Goal: Information Seeking & Learning: Learn about a topic

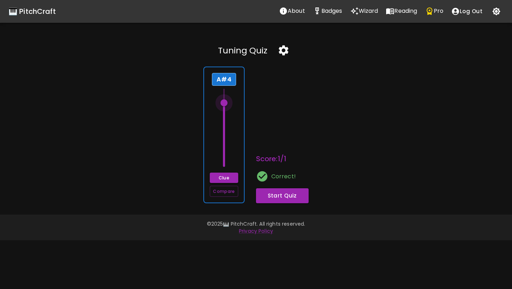
click at [223, 100] on span at bounding box center [223, 102] width 7 height 7
click at [280, 48] on icon "button" at bounding box center [284, 50] width 10 height 10
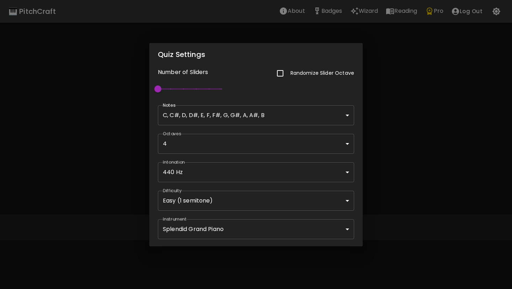
click at [216, 198] on body "🎹 PitchCraft About Badges Wizard Reading Pro Log Out Tuning Quiz A#4 Clue Compa…" at bounding box center [256, 144] width 512 height 289
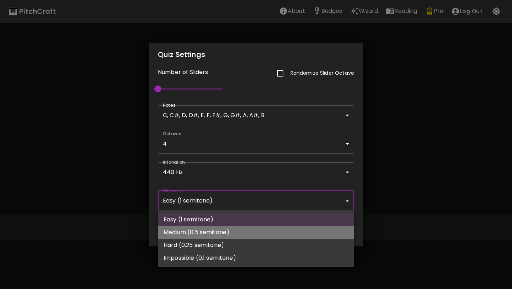
click at [211, 227] on li "Medium (0.5 semitone)" at bounding box center [256, 232] width 196 height 13
type input "64"
type input "Medium (0.5 semitone)"
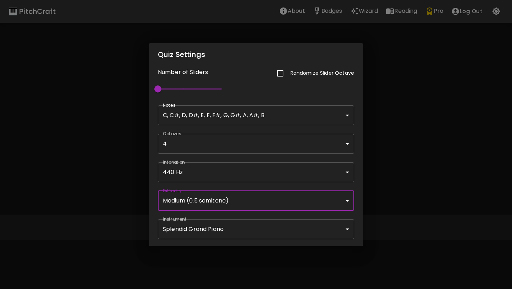
click at [385, 136] on div "Quiz Settings Number of Sliders Randomize Slider Octave 1 Notes C, C#, D, D#, E…" at bounding box center [256, 144] width 512 height 289
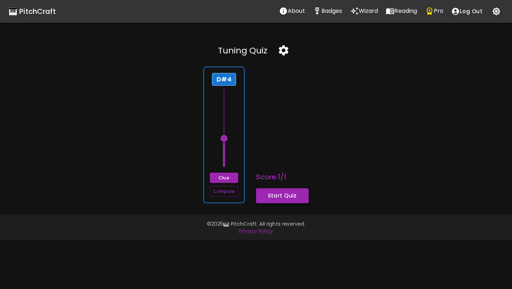
click at [269, 197] on button "Start Quiz" at bounding box center [282, 195] width 53 height 15
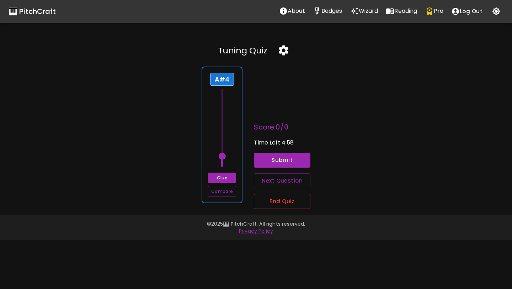
click at [222, 156] on span at bounding box center [222, 155] width 7 height 7
drag, startPoint x: 222, startPoint y: 156, endPoint x: 224, endPoint y: 107, distance: 49.1
click at [224, 107] on span at bounding box center [222, 106] width 7 height 7
drag, startPoint x: 224, startPoint y: 108, endPoint x: 225, endPoint y: 101, distance: 6.8
click at [225, 101] on span at bounding box center [222, 99] width 7 height 7
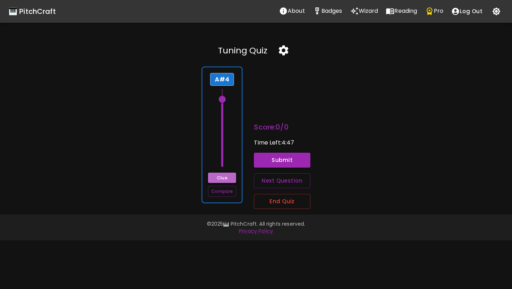
click at [224, 178] on button "Clue" at bounding box center [222, 177] width 28 height 10
click at [224, 94] on span at bounding box center [222, 95] width 7 height 7
drag, startPoint x: 222, startPoint y: 95, endPoint x: 222, endPoint y: 98, distance: 3.9
click at [222, 98] on span at bounding box center [222, 99] width 7 height 7
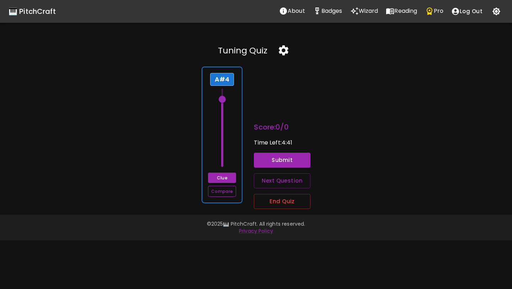
click at [221, 192] on button "Compare" at bounding box center [222, 190] width 28 height 11
click at [222, 96] on span at bounding box center [222, 95] width 7 height 7
click at [298, 157] on button "Submit" at bounding box center [282, 159] width 56 height 15
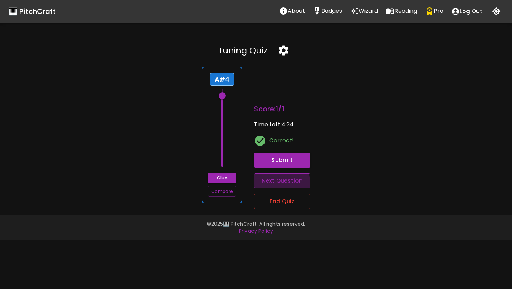
click at [268, 184] on button "Next Question" at bounding box center [282, 180] width 56 height 15
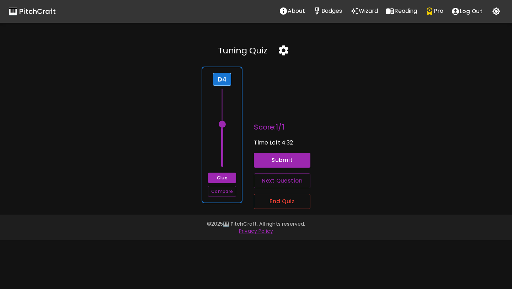
click at [237, 157] on div "D4 Clue Compare" at bounding box center [221, 134] width 41 height 136
drag, startPoint x: 222, startPoint y: 123, endPoint x: 223, endPoint y: 142, distance: 18.5
click at [223, 142] on span at bounding box center [222, 141] width 7 height 7
drag, startPoint x: 223, startPoint y: 142, endPoint x: 223, endPoint y: 149, distance: 6.8
click at [223, 149] on span at bounding box center [222, 148] width 7 height 7
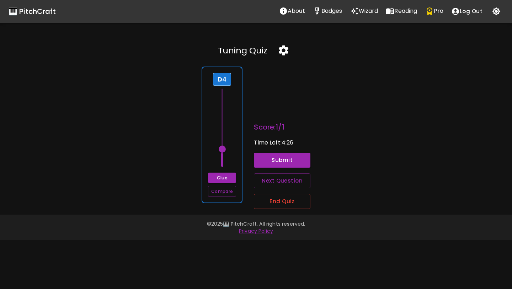
click at [223, 148] on span at bounding box center [222, 148] width 7 height 7
drag, startPoint x: 223, startPoint y: 148, endPoint x: 223, endPoint y: 153, distance: 4.6
click at [223, 153] on span at bounding box center [222, 152] width 7 height 7
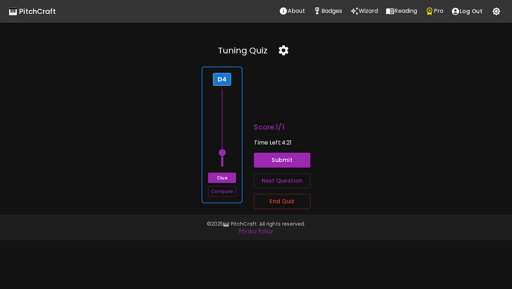
click at [223, 177] on button "Clue" at bounding box center [222, 177] width 28 height 10
click at [266, 159] on button "Submit" at bounding box center [282, 159] width 56 height 15
click at [340, 113] on div "D4 Clue Compare Score: 2 / 2 Time Left: 4:07 Correct! Submit Next Question End …" at bounding box center [252, 135] width 517 height 148
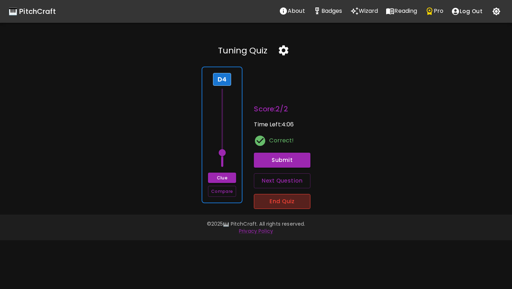
click at [285, 203] on button "End Quiz" at bounding box center [282, 201] width 56 height 15
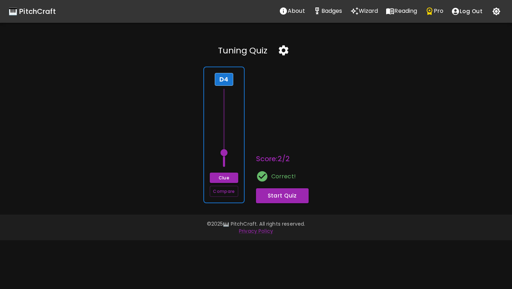
type input "66"
click at [37, 11] on div "🎹 PitchCraft" at bounding box center [32, 11] width 47 height 11
click at [216, 52] on icon at bounding box center [216, 50] width 9 height 9
click at [219, 53] on icon at bounding box center [216, 50] width 9 height 9
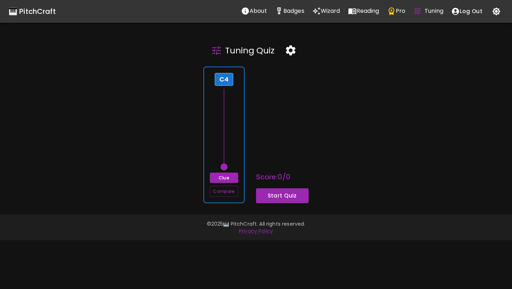
click at [419, 14] on icon "Tuning Quiz" at bounding box center [417, 11] width 9 height 9
click at [395, 11] on icon "Pro" at bounding box center [391, 11] width 9 height 9
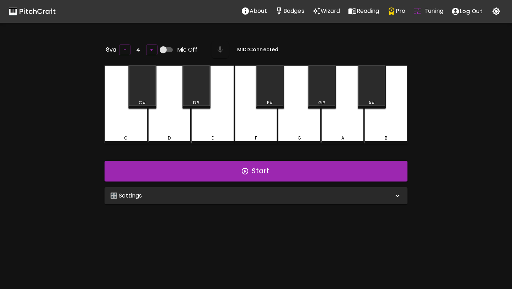
click at [427, 14] on p "Tuning" at bounding box center [433, 11] width 19 height 9
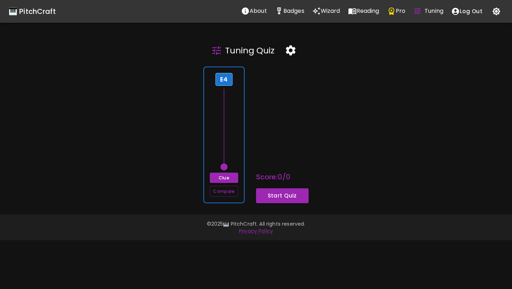
click at [221, 168] on span at bounding box center [223, 166] width 7 height 7
click at [288, 46] on icon "button" at bounding box center [290, 50] width 12 height 12
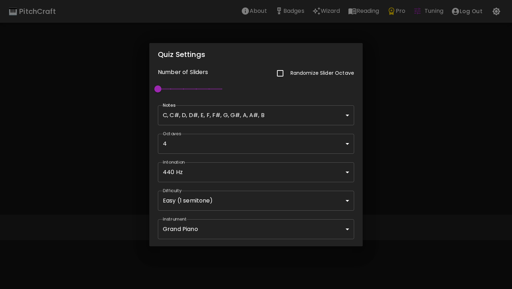
click at [420, 116] on div "Quiz Settings Number of Sliders Randomize Slider Octave 1 Notes C, C#, D, D#, E…" at bounding box center [256, 144] width 512 height 289
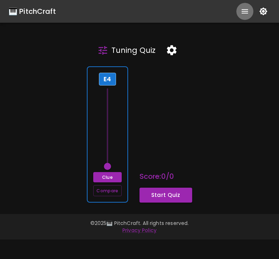
click at [241, 11] on icon "show more" at bounding box center [244, 11] width 9 height 9
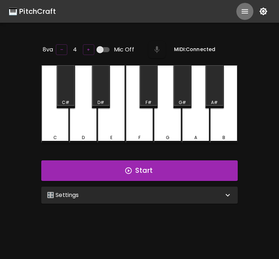
click at [242, 9] on icon "show more" at bounding box center [244, 11] width 6 height 4
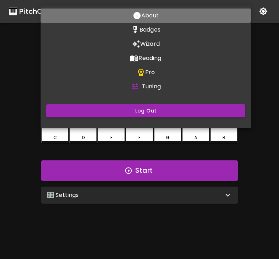
click at [242, 10] on button "About" at bounding box center [146, 16] width 210 height 14
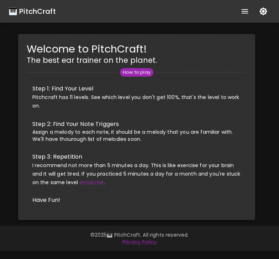
click at [186, 195] on li "Have Fun!" at bounding box center [137, 200] width 220 height 17
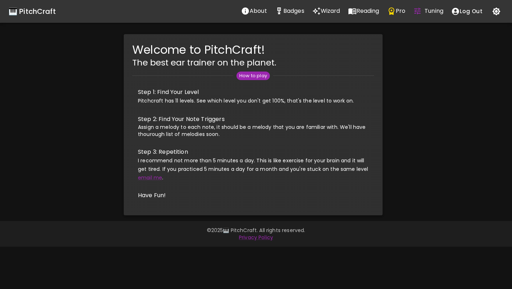
click at [278, 53] on div "Welcome to PitchCraft! The best ear trainer on the planet. How to play Step 1: …" at bounding box center [252, 124] width 517 height 181
click at [43, 17] on div "🎹 PitchCraft About Badges Wizard Reading Pro Tuning Log Out" at bounding box center [256, 11] width 512 height 23
click at [45, 14] on div "🎹 PitchCraft" at bounding box center [32, 11] width 47 height 11
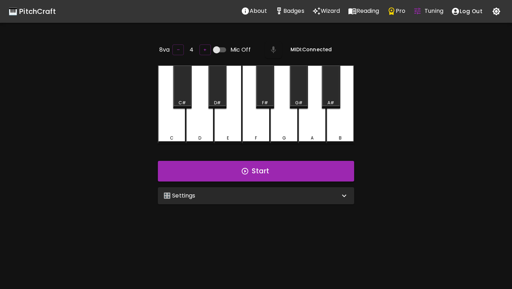
click at [278, 11] on icon "Tuning Quiz" at bounding box center [417, 11] width 6 height 6
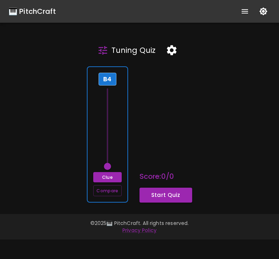
click at [249, 11] on button "show more" at bounding box center [244, 11] width 17 height 17
click at [246, 14] on icon "show more" at bounding box center [244, 11] width 9 height 9
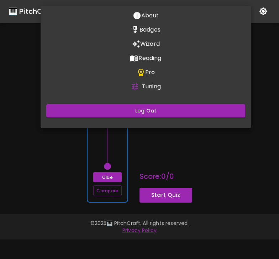
click at [246, 14] on button "About" at bounding box center [146, 16] width 210 height 14
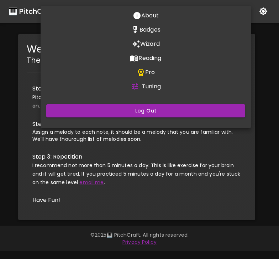
click at [256, 32] on div at bounding box center [139, 129] width 279 height 259
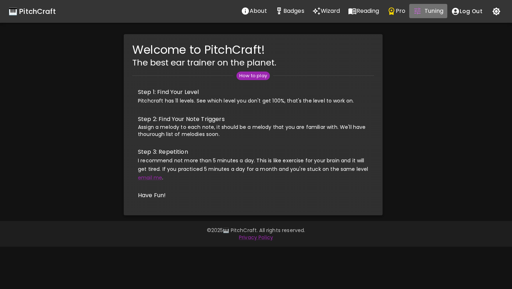
click at [278, 10] on p "Tuning" at bounding box center [433, 11] width 19 height 9
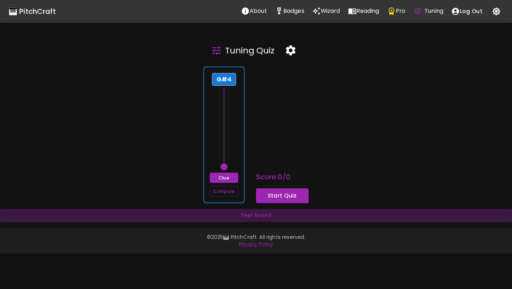
click at [259, 217] on button "Test Sound" at bounding box center [256, 215] width 512 height 13
